Goal: Task Accomplishment & Management: Manage account settings

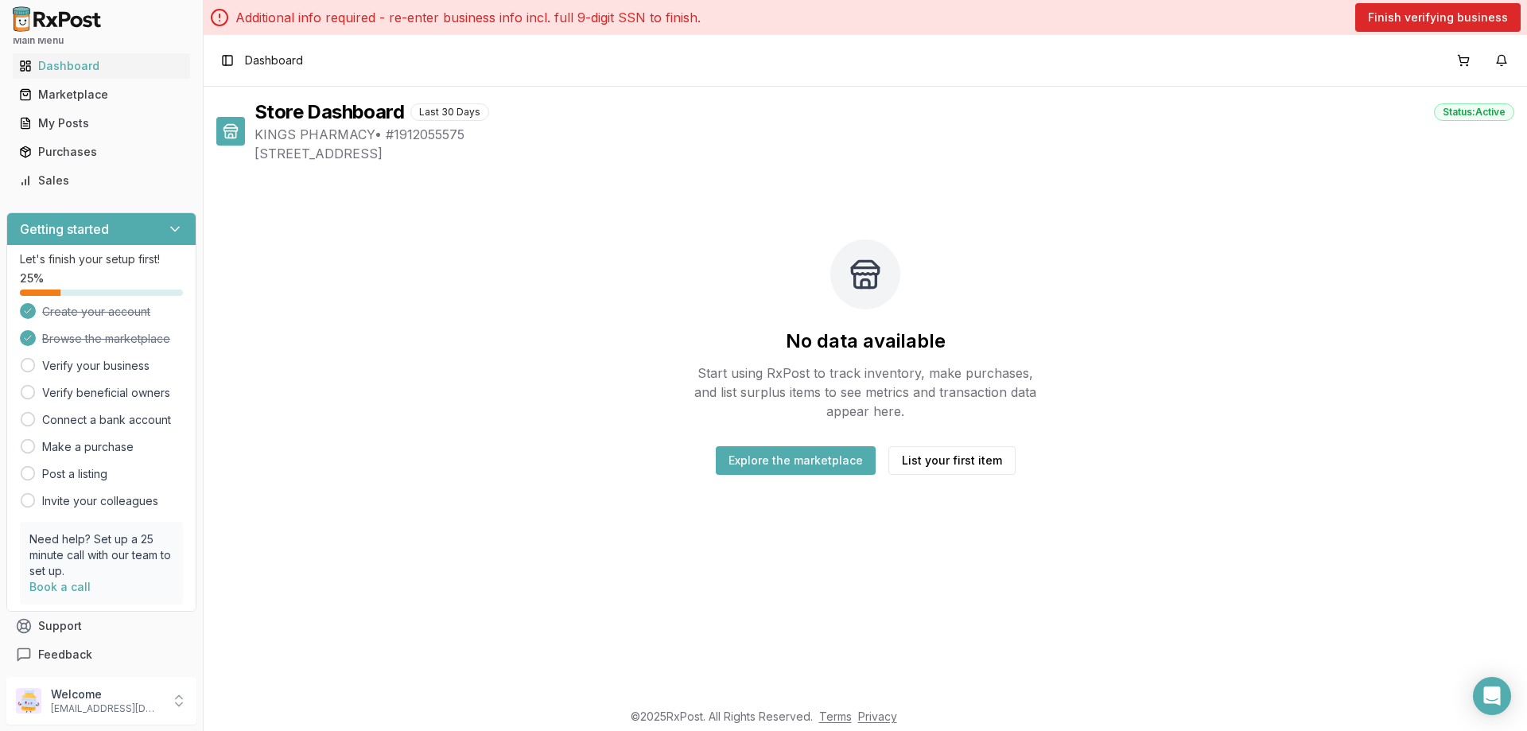
scroll to position [21, 0]
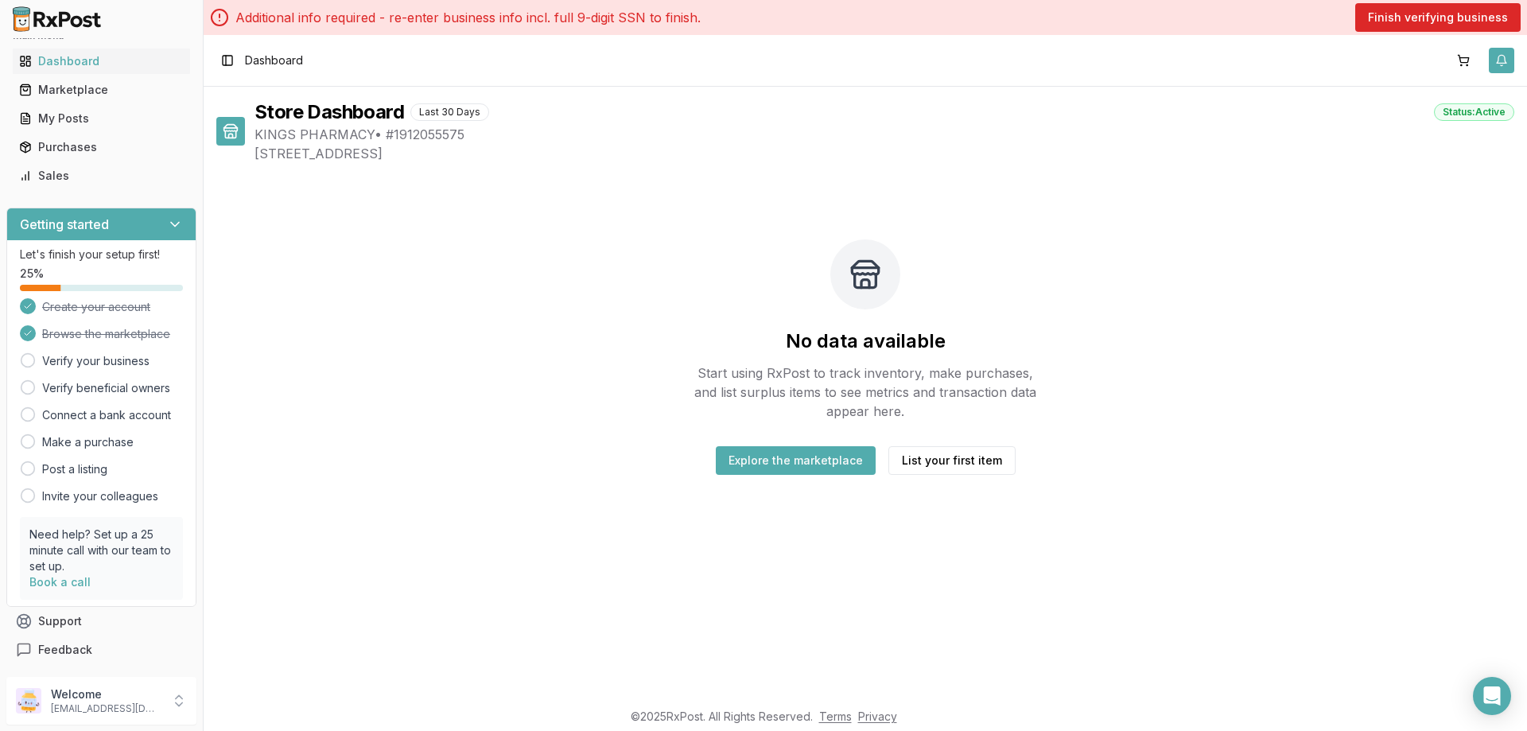
click at [1512, 52] on button "button" at bounding box center [1500, 60] width 25 height 25
click at [38, 29] on img at bounding box center [57, 18] width 102 height 25
click at [178, 704] on icon at bounding box center [179, 701] width 16 height 16
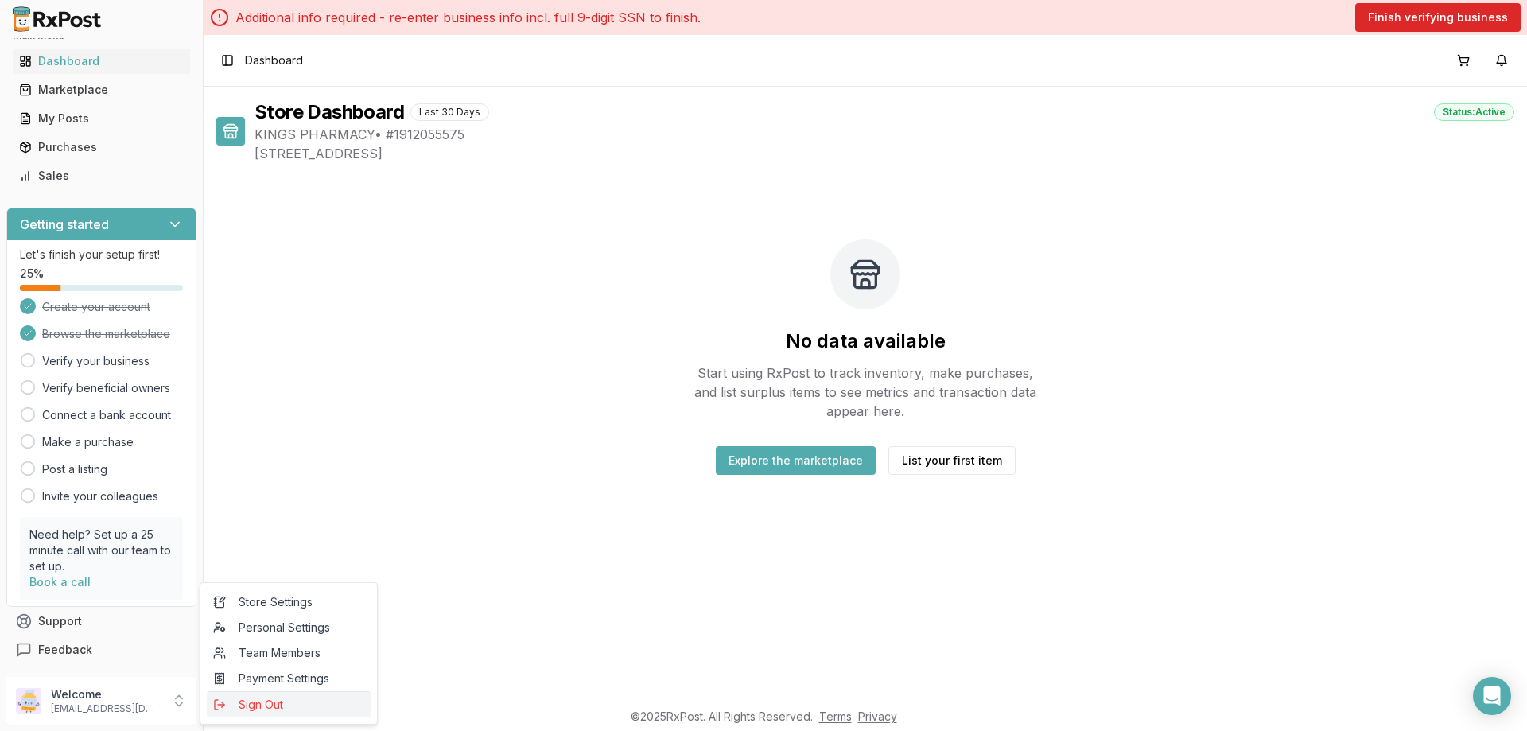
click at [221, 708] on icon "submit" at bounding box center [219, 704] width 13 height 13
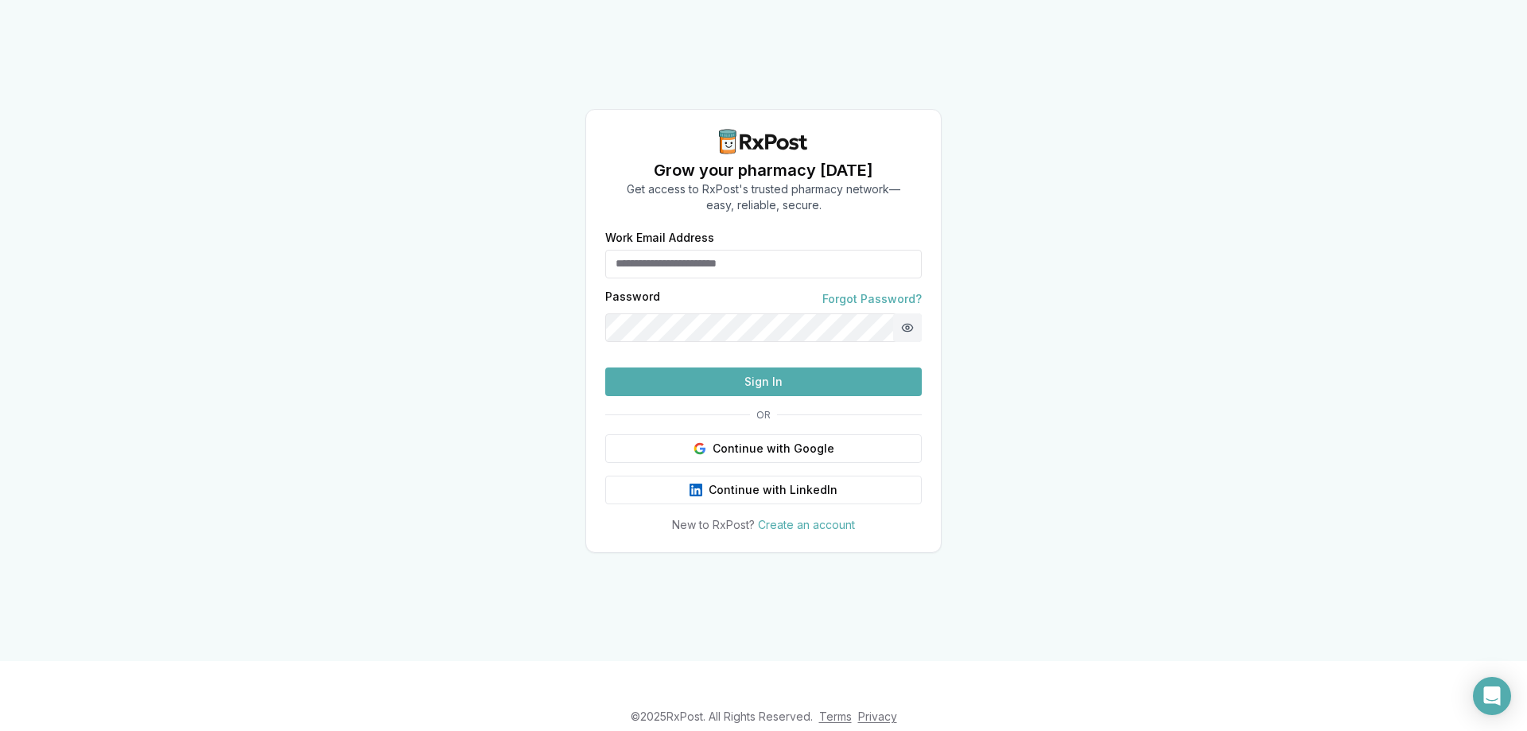
click at [910, 313] on button "Show password" at bounding box center [907, 327] width 29 height 29
click at [734, 232] on div "Work Email Address" at bounding box center [763, 255] width 316 height 46
click at [726, 250] on input "Work Email Address" at bounding box center [763, 264] width 316 height 29
type input "**********"
click at [909, 313] on button "Hide password" at bounding box center [907, 327] width 29 height 29
